Goal: Task Accomplishment & Management: Use online tool/utility

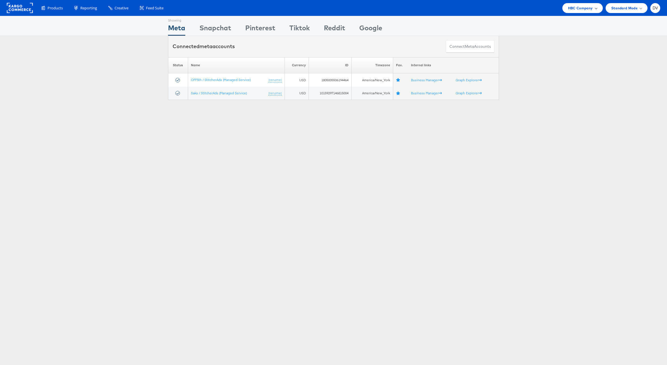
click at [580, 10] on span "HBC Company" at bounding box center [580, 8] width 25 height 6
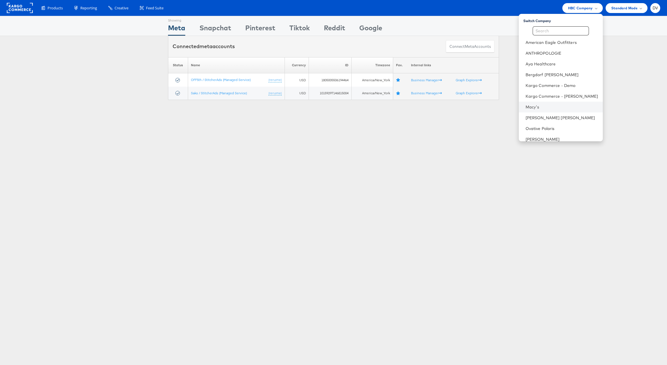
scroll to position [80, 0]
click at [550, 104] on link "Urban Outfitters" at bounding box center [562, 103] width 73 height 6
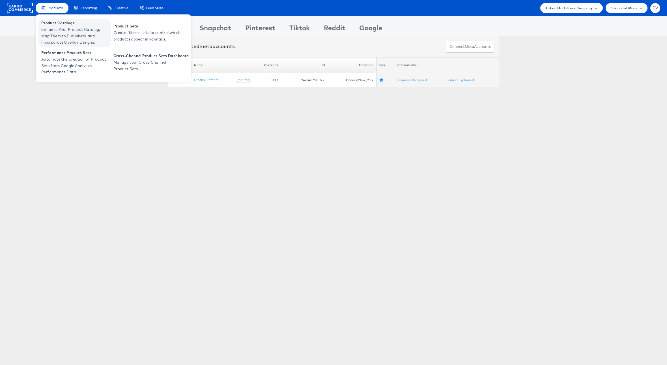
click at [55, 32] on span "Enhance Your Product Catalog, Map Them to Publishers, and Incorporate Overlay D…" at bounding box center [75, 35] width 68 height 19
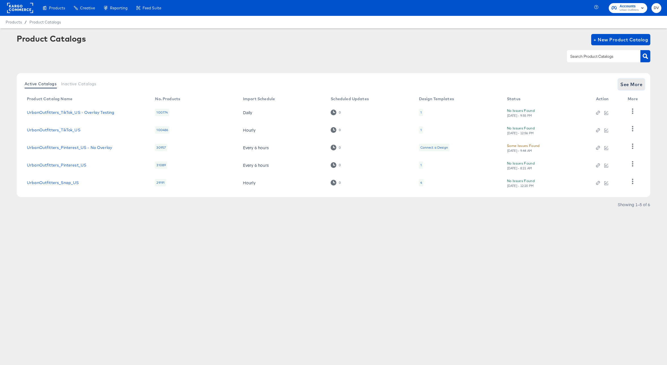
click at [643, 86] on button "See More" at bounding box center [631, 84] width 27 height 11
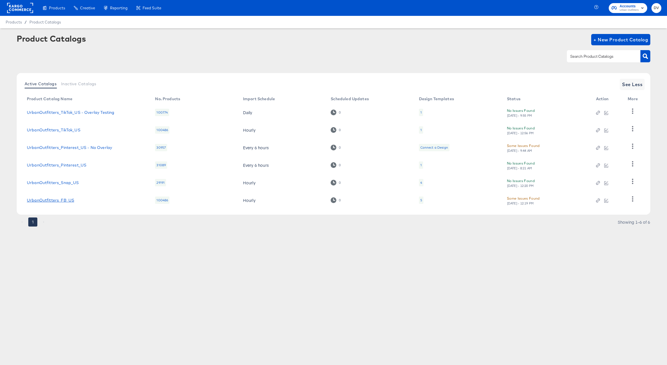
click at [61, 200] on link "UrbanOutfitters_FB_US" at bounding box center [50, 200] width 47 height 5
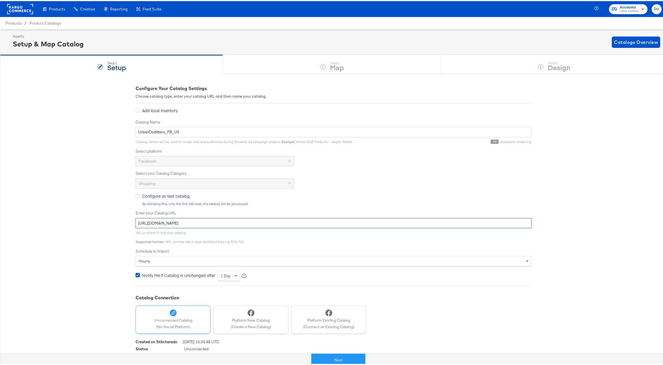
click at [245, 223] on input "[URL][DOMAIN_NAME]" at bounding box center [334, 222] width 396 height 10
click at [342, 363] on button "Next" at bounding box center [338, 358] width 54 height 13
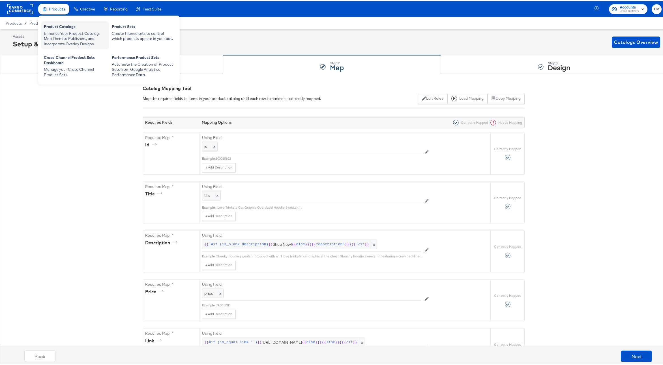
click at [59, 28] on div "Product Catalogs" at bounding box center [75, 26] width 62 height 7
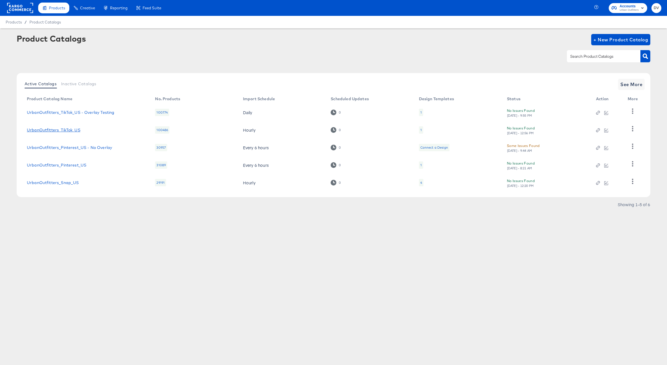
click at [76, 132] on link "UrbanOutfitters_TikTok_US" at bounding box center [53, 130] width 53 height 5
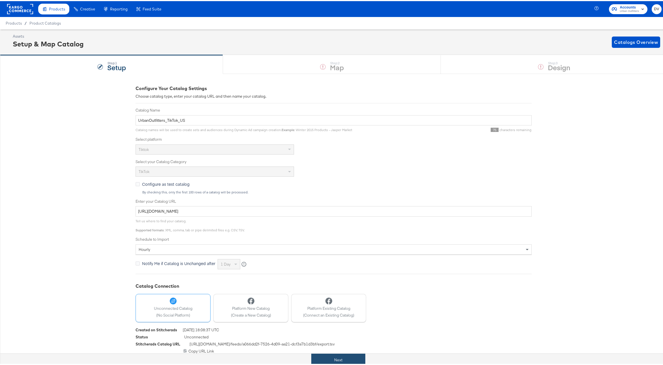
click at [323, 359] on button "Next" at bounding box center [338, 358] width 54 height 13
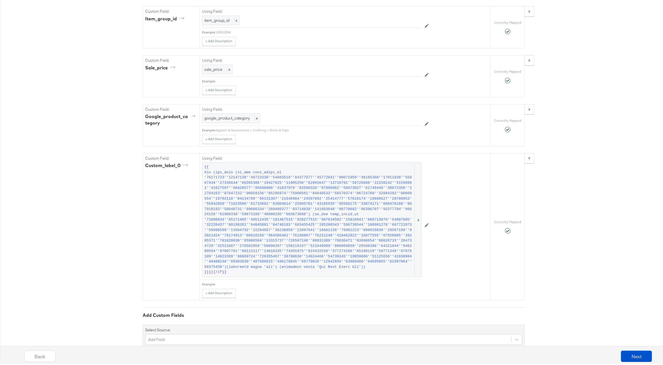
scroll to position [700, 0]
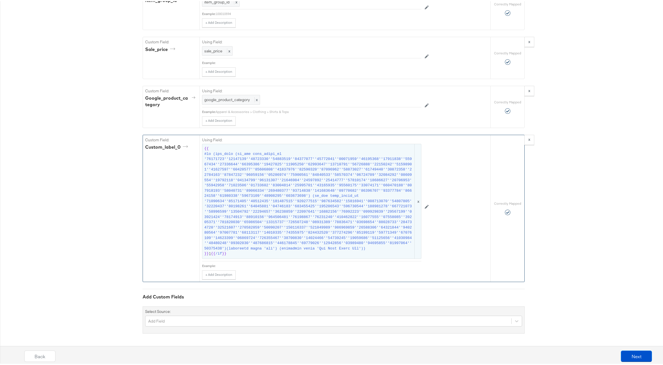
click at [296, 221] on span at bounding box center [308, 200] width 209 height 100
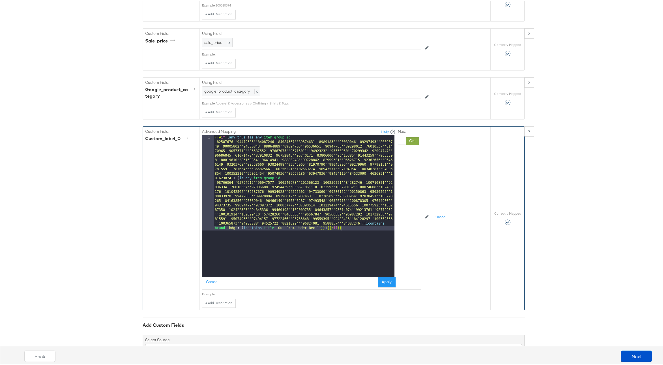
click at [284, 200] on div "{{# if ( any_true ( is_any item_group_id '82587676''94479383''84087246''8408436…" at bounding box center [304, 300] width 181 height 332
click at [359, 230] on div "{{# if ( any_true ( is_any item_group_id '82587676''94479383''84087246''8408436…" at bounding box center [304, 300] width 181 height 332
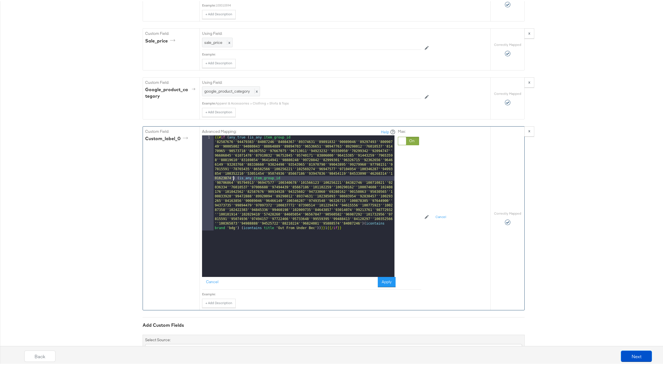
drag, startPoint x: 231, startPoint y: 187, endPoint x: 243, endPoint y: 194, distance: 13.4
click at [231, 187] on div "{{# if ( any_true ( is_any item_group_id '82587676''94479383''84087246''8408436…" at bounding box center [304, 300] width 181 height 332
click at [389, 286] on button "Apply" at bounding box center [387, 281] width 18 height 10
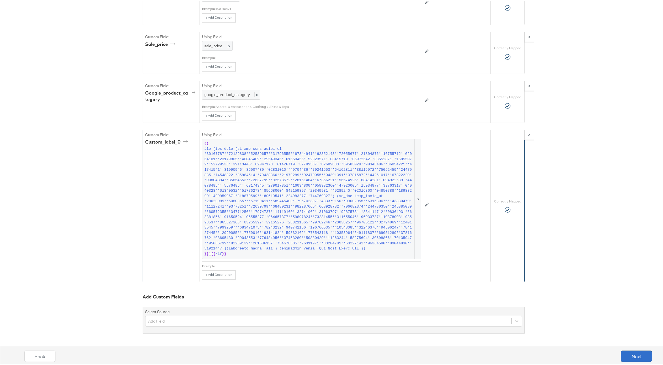
click at [626, 352] on button "Next" at bounding box center [636, 354] width 31 height 11
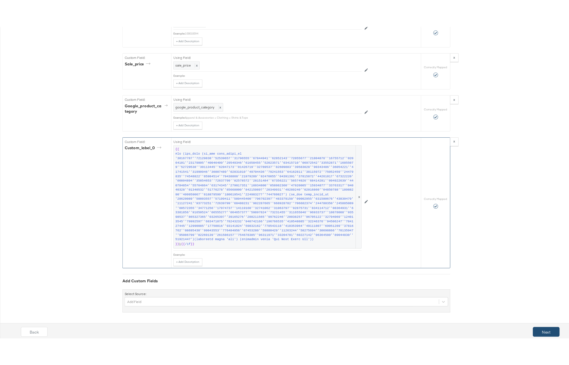
scroll to position [0, 0]
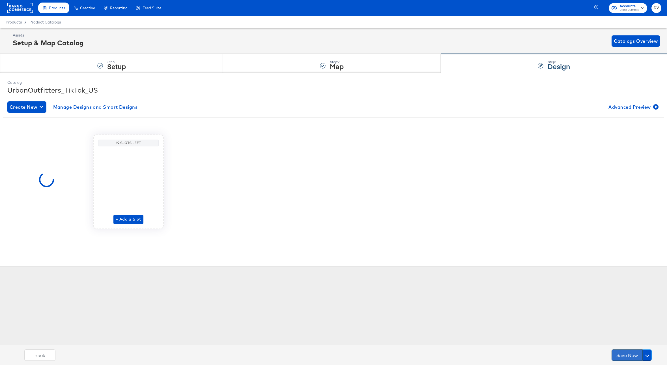
click at [625, 352] on button "Save Now" at bounding box center [627, 354] width 31 height 11
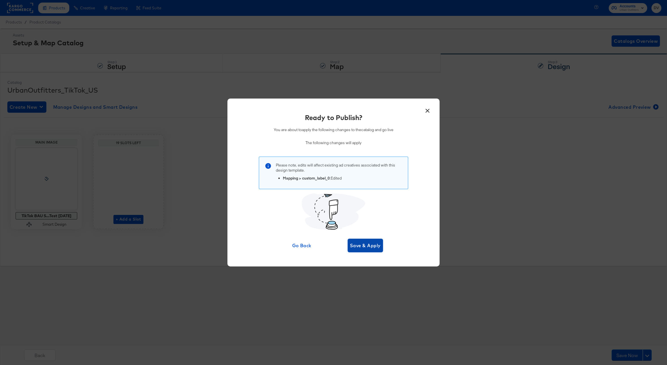
click at [372, 248] on span "Save & Apply" at bounding box center [365, 245] width 31 height 8
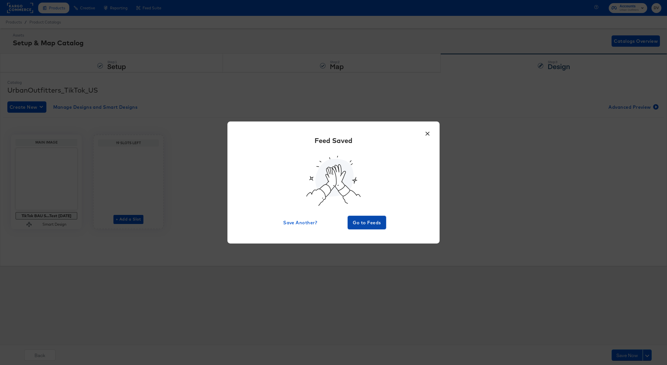
click at [356, 226] on button "Go to Feeds" at bounding box center [367, 223] width 38 height 14
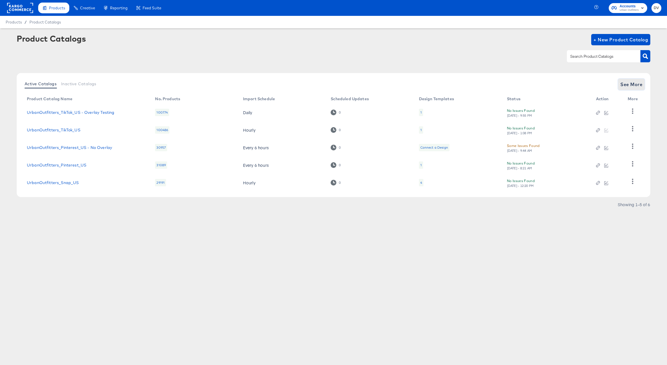
click at [627, 85] on span "See More" at bounding box center [632, 84] width 22 height 8
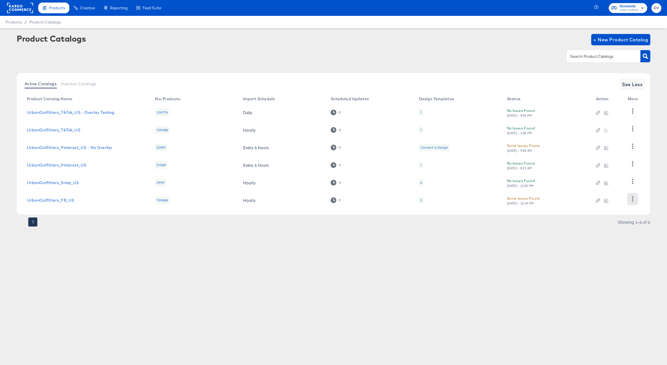
click at [631, 199] on icon "button" at bounding box center [632, 198] width 5 height 5
click at [601, 223] on div "1 Showing 1–6 of 6" at bounding box center [334, 224] width 634 height 9
